Goal: Task Accomplishment & Management: Use online tool/utility

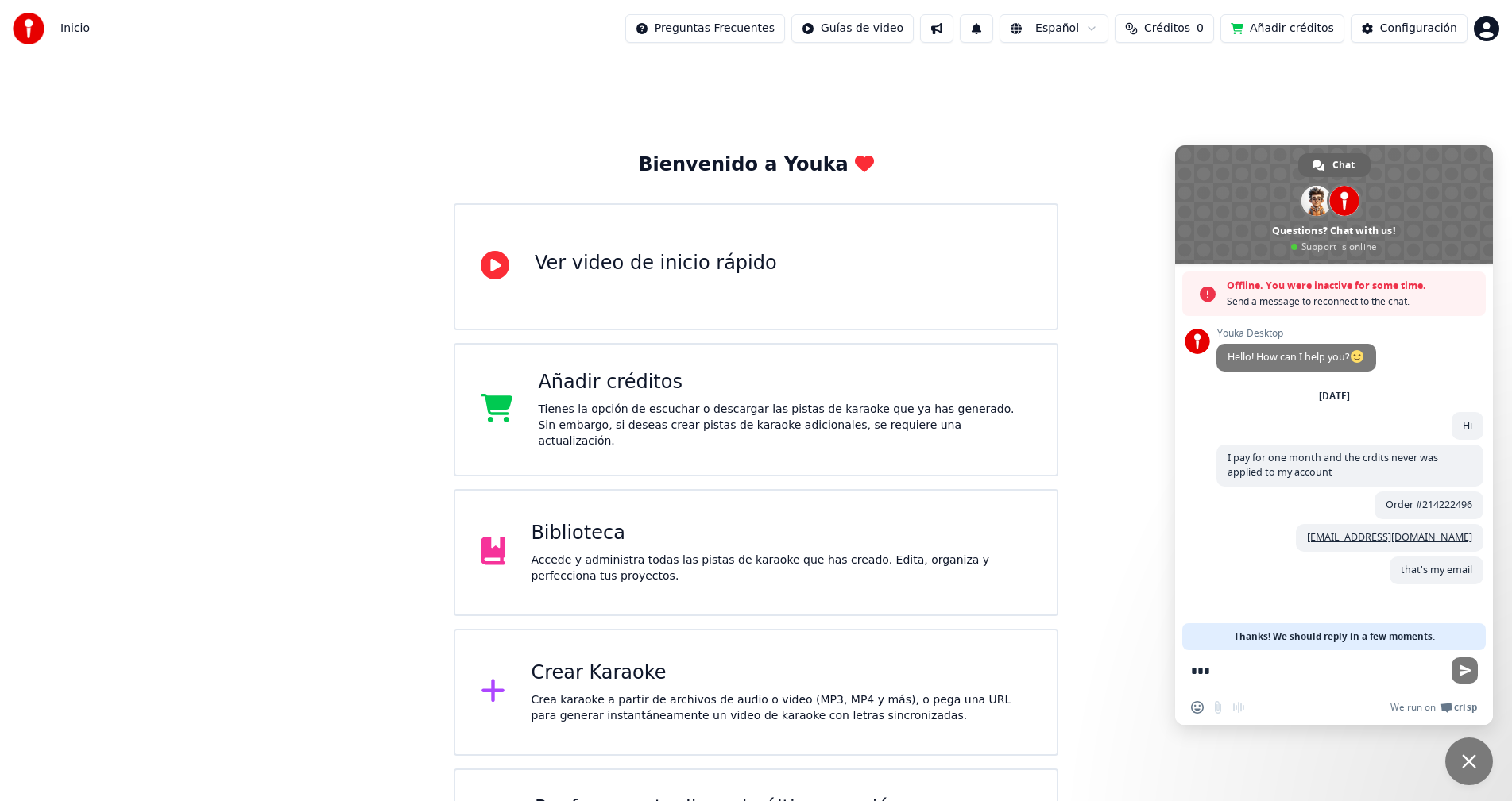
click at [1192, 28] on button "Créditos 0" at bounding box center [1164, 28] width 99 height 29
click at [1166, 123] on button "Actualizar" at bounding box center [1164, 119] width 95 height 29
click at [1466, 667] on span "Send" at bounding box center [1465, 670] width 12 height 12
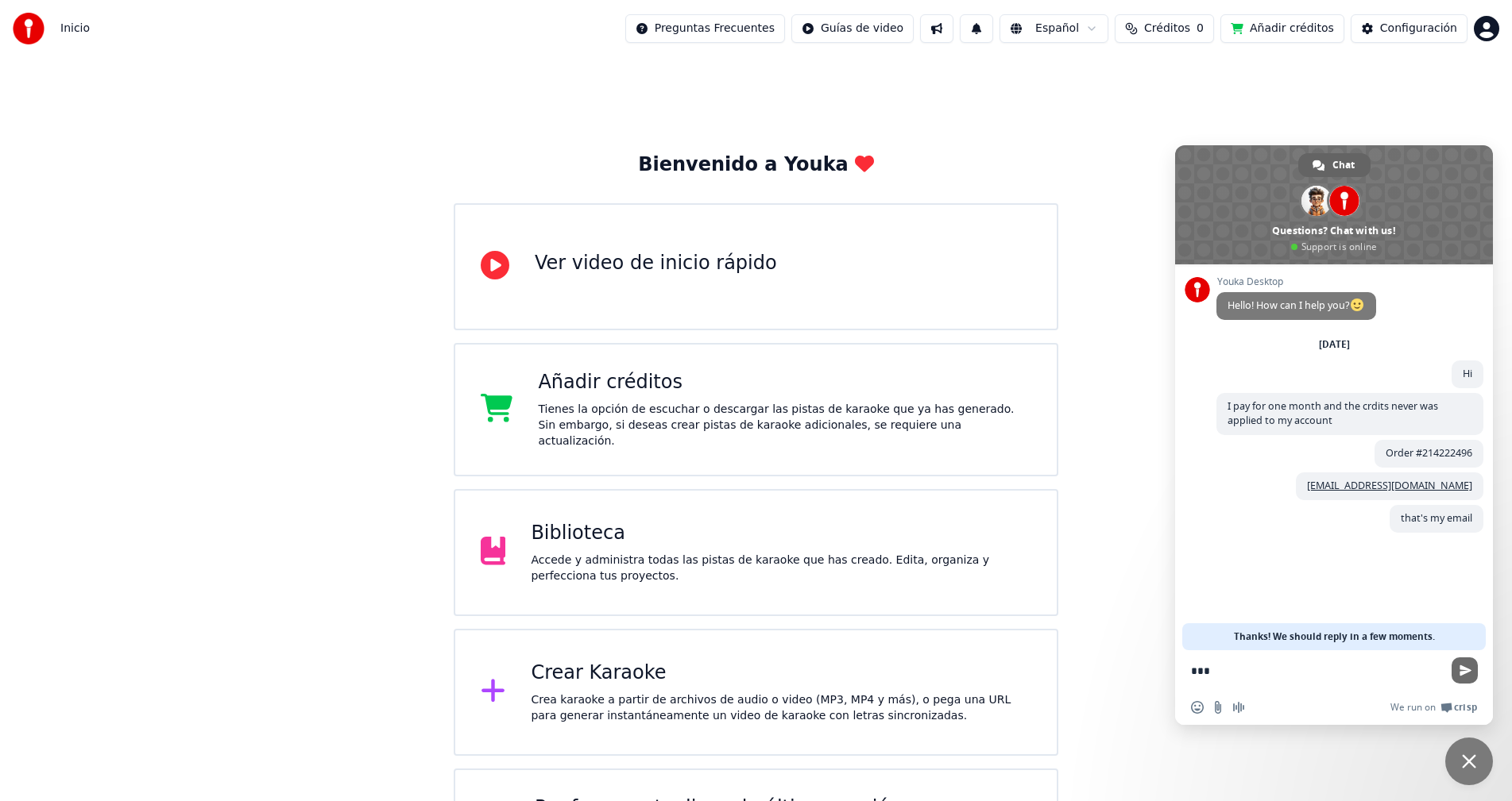
click at [1466, 667] on span "Send" at bounding box center [1465, 670] width 12 height 12
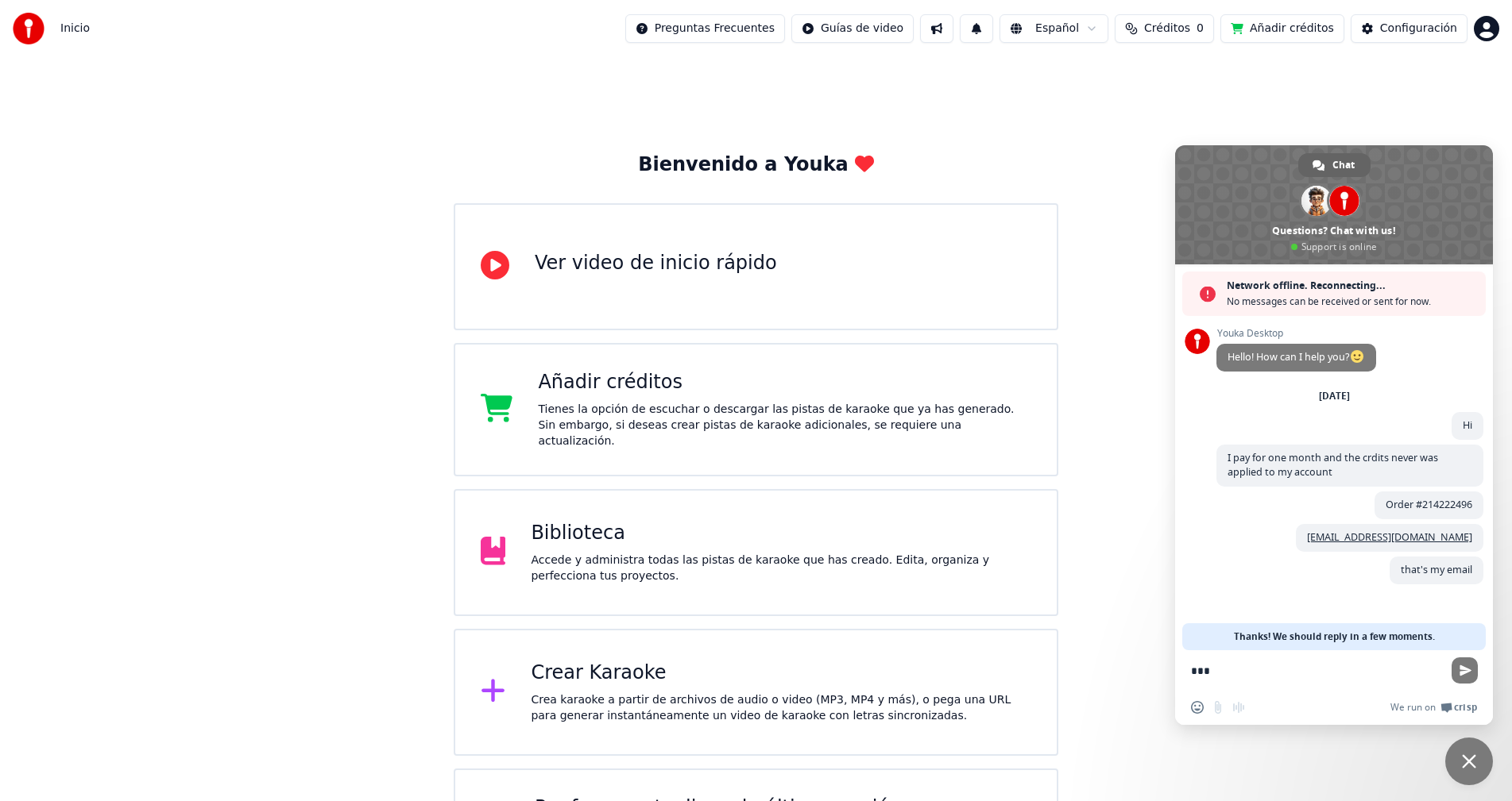
click at [1288, 289] on span "Network offline. Reconnecting..." at bounding box center [1353, 286] width 251 height 16
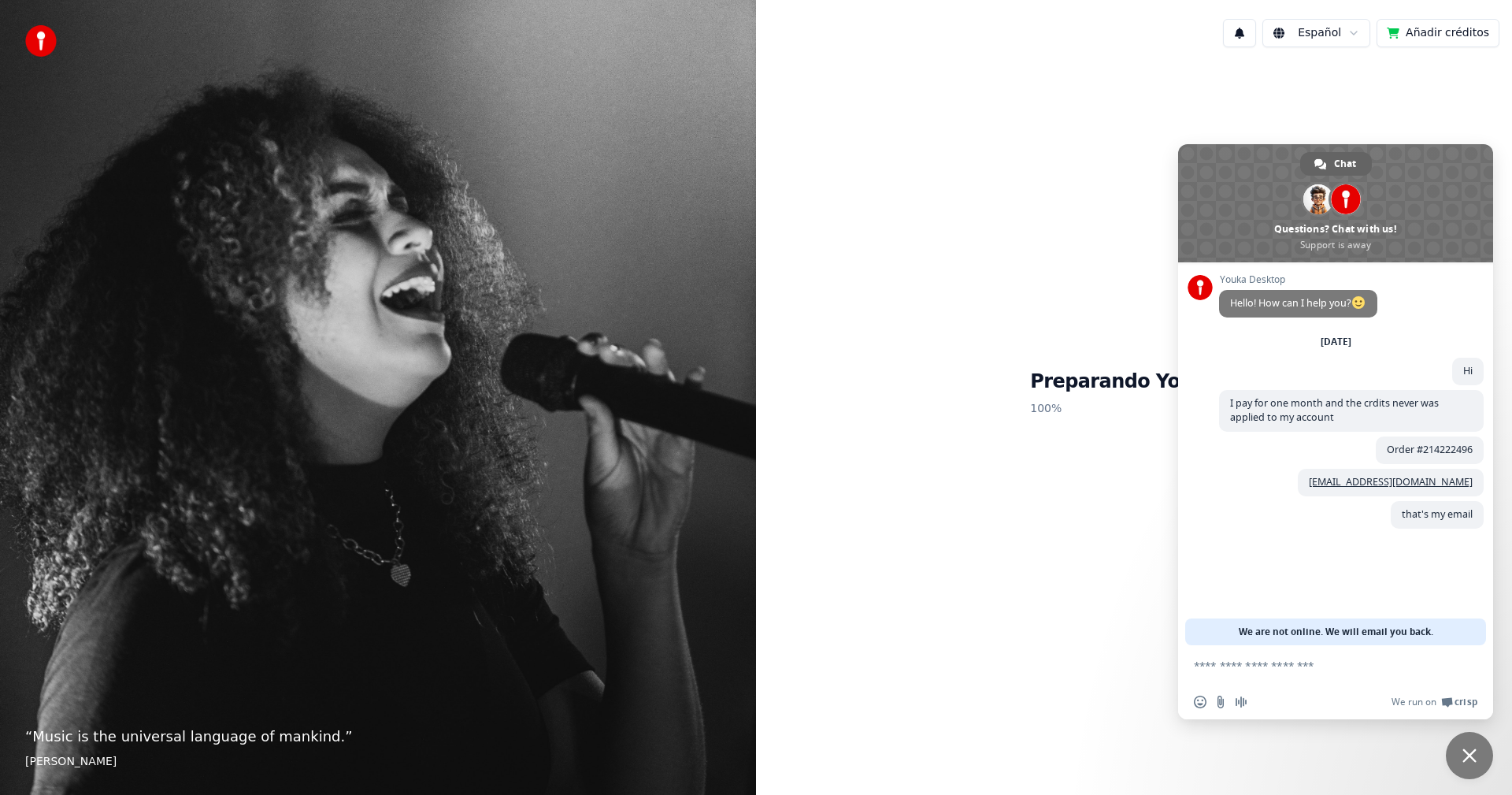
click at [1308, 667] on textarea "Compose your message..." at bounding box center [1320, 665] width 252 height 39
type textarea "****"
